Goal: Check status: Check status

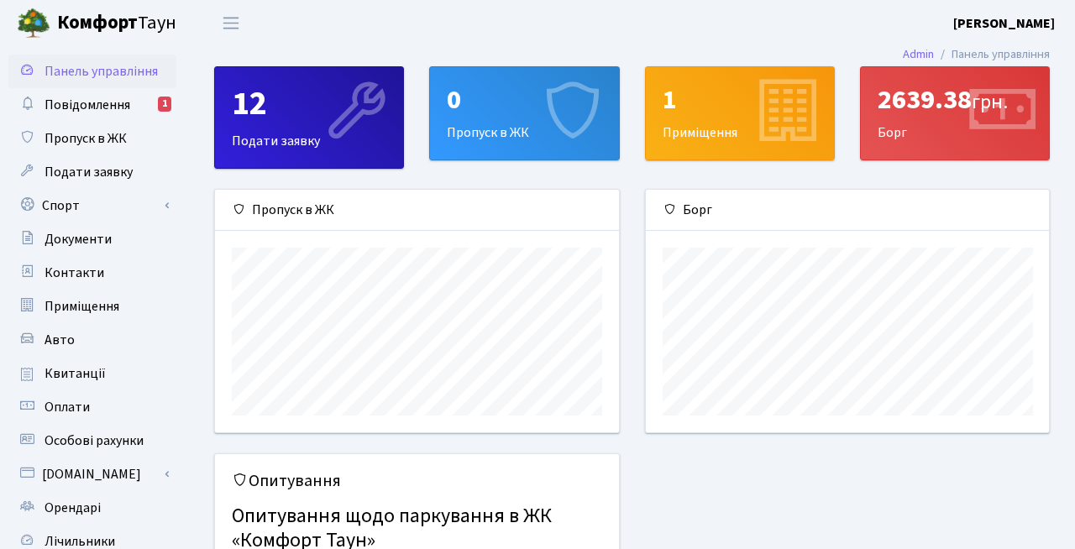
scroll to position [243, 403]
click at [918, 115] on div "2639.38 грн." at bounding box center [955, 100] width 155 height 32
click at [925, 131] on div "2639.38 грн. [GEOGRAPHIC_DATA]" at bounding box center [955, 113] width 188 height 92
click at [82, 379] on span "Квитанції" at bounding box center [75, 374] width 61 height 18
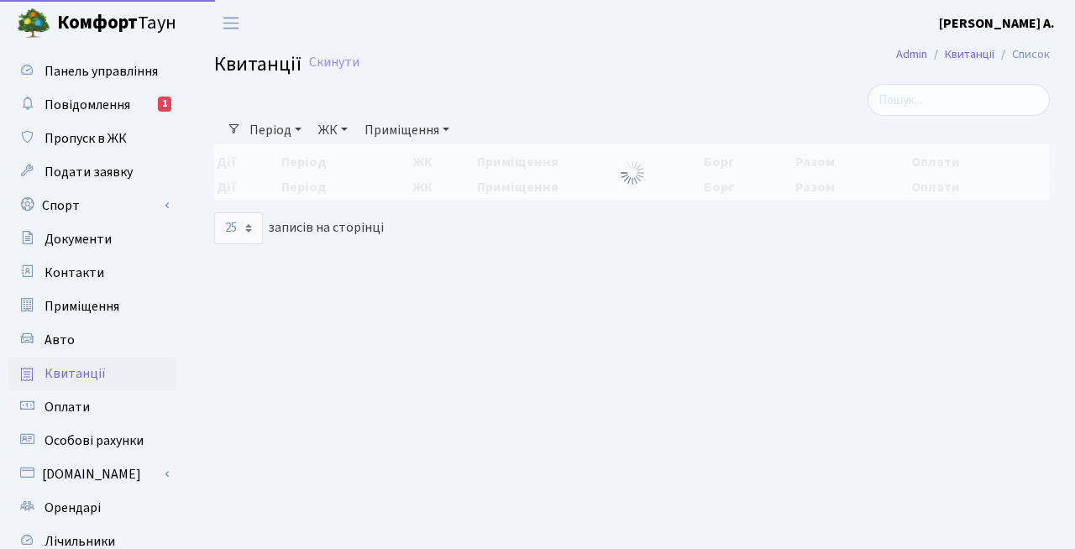
select select "25"
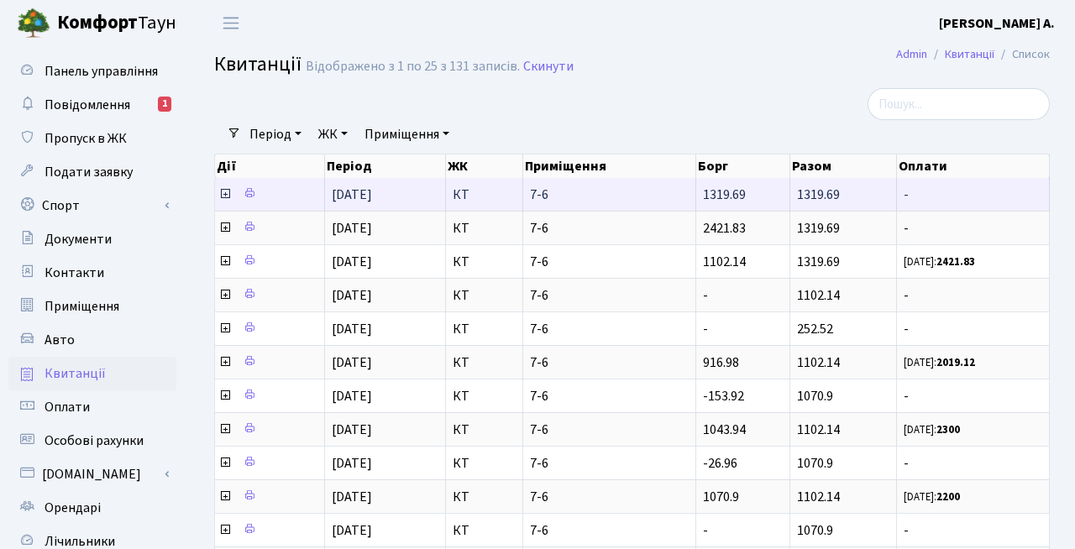
click at [222, 193] on icon at bounding box center [224, 193] width 13 height 13
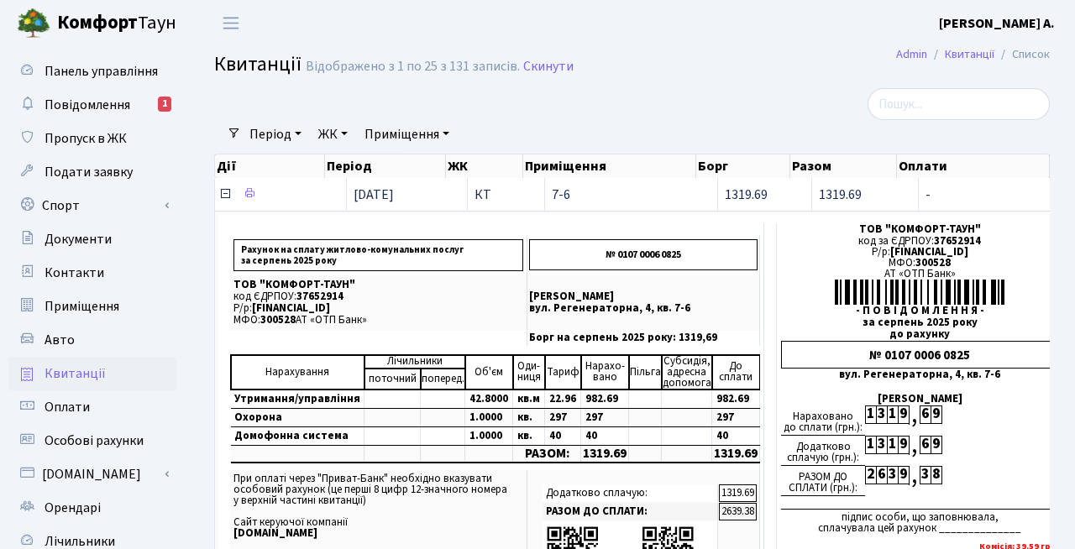
click at [222, 193] on icon at bounding box center [224, 193] width 13 height 13
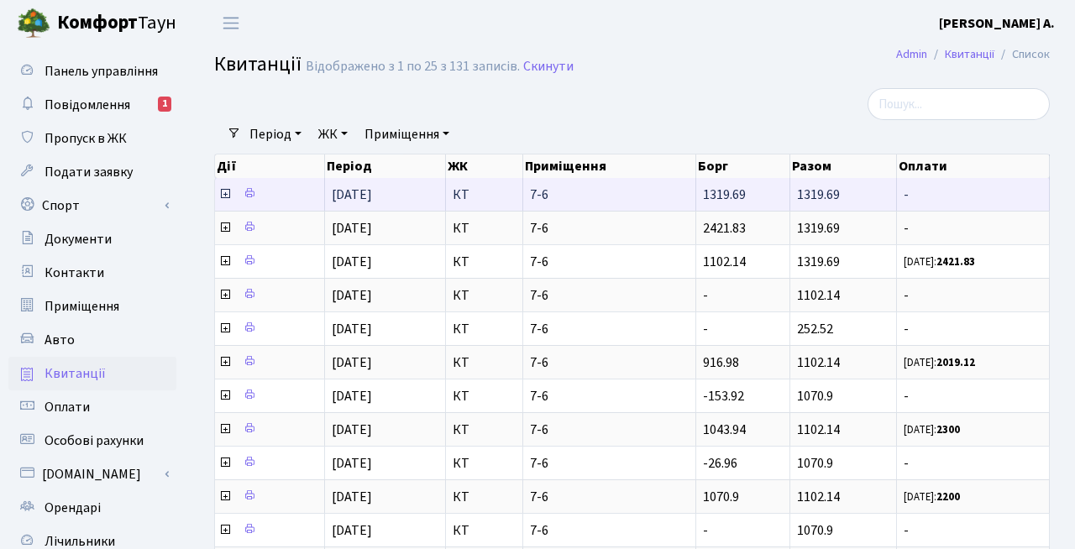
click at [222, 193] on icon at bounding box center [224, 193] width 13 height 13
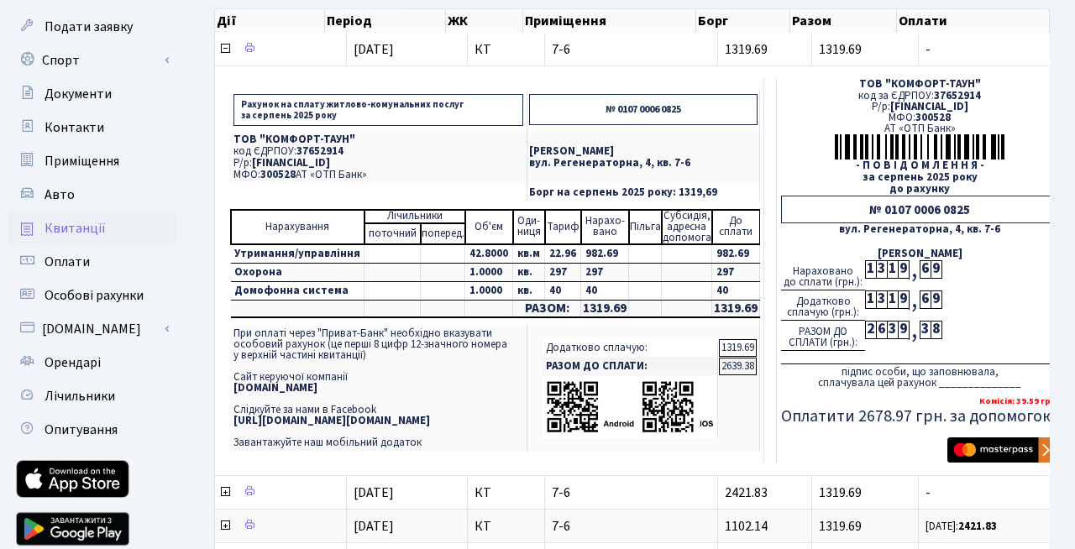
scroll to position [57, 0]
